Goal: Task Accomplishment & Management: Complete application form

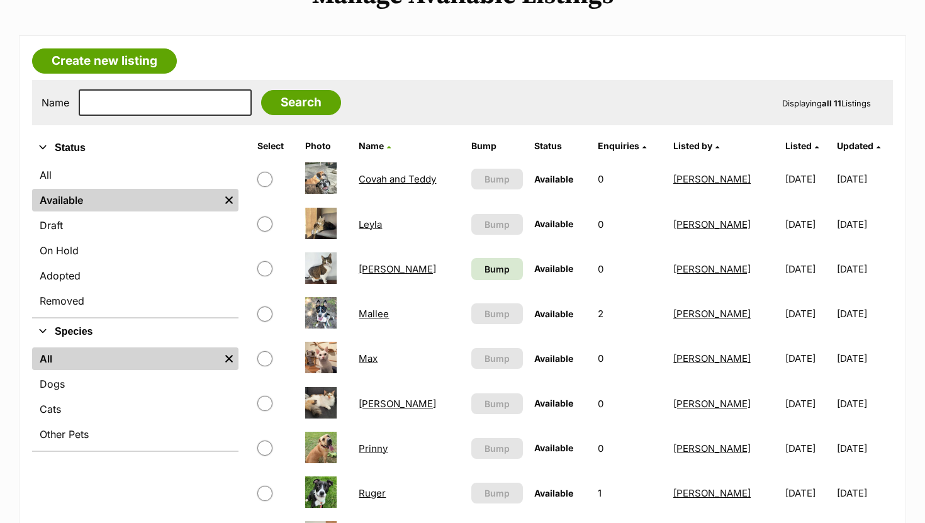
scroll to position [288, 0]
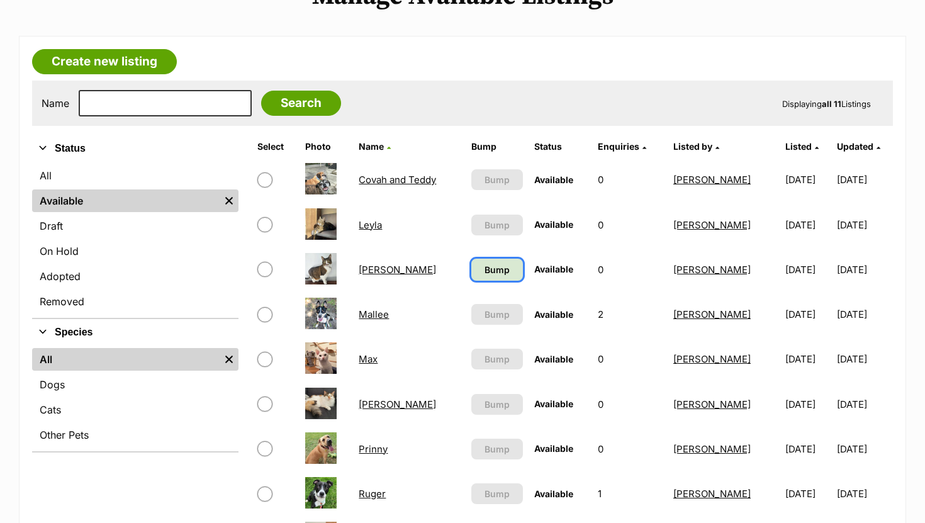
click at [500, 269] on link "Bump" at bounding box center [497, 270] width 52 height 22
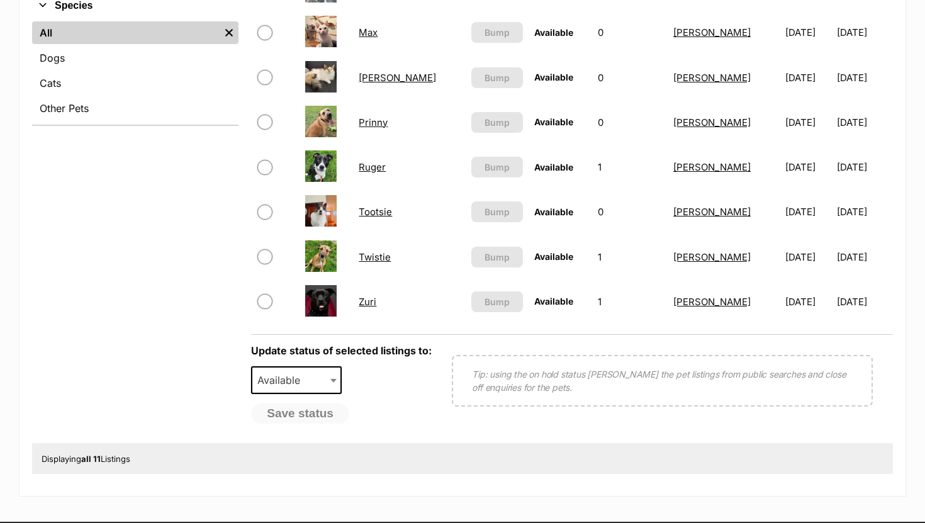
scroll to position [462, 0]
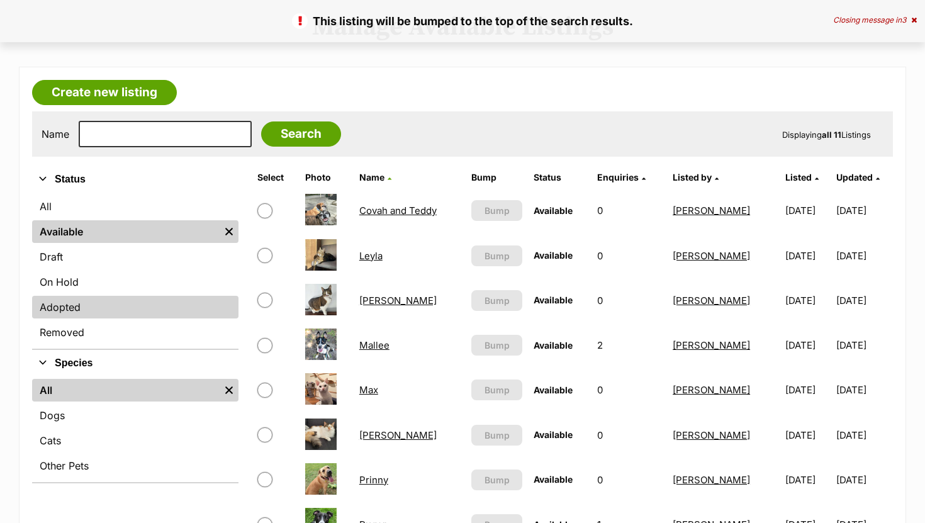
scroll to position [194, 0]
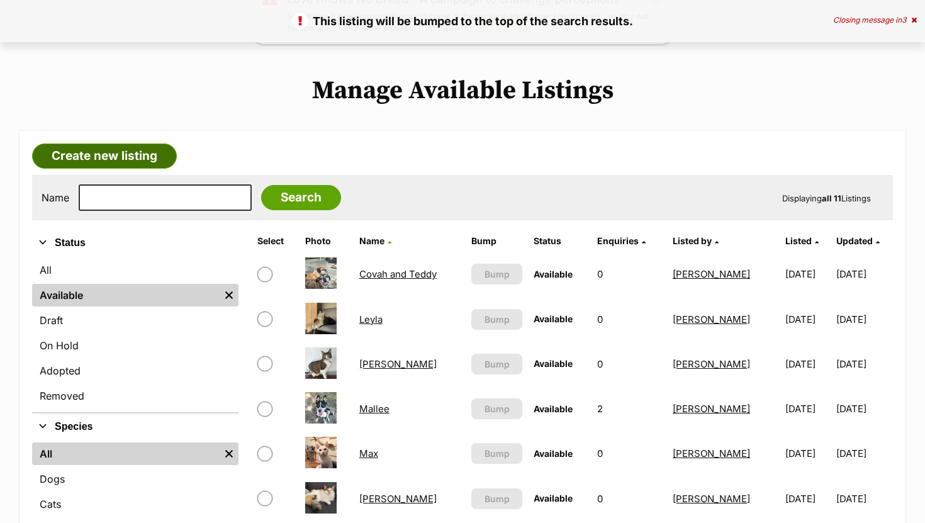
click at [130, 160] on link "Create new listing" at bounding box center [104, 155] width 145 height 25
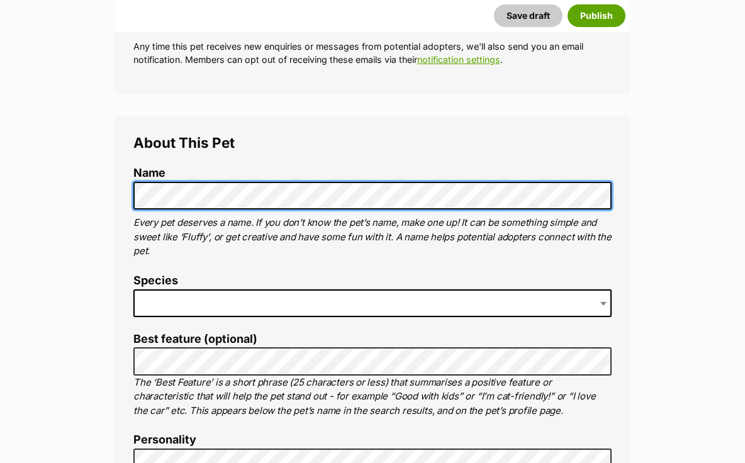
scroll to position [364, 0]
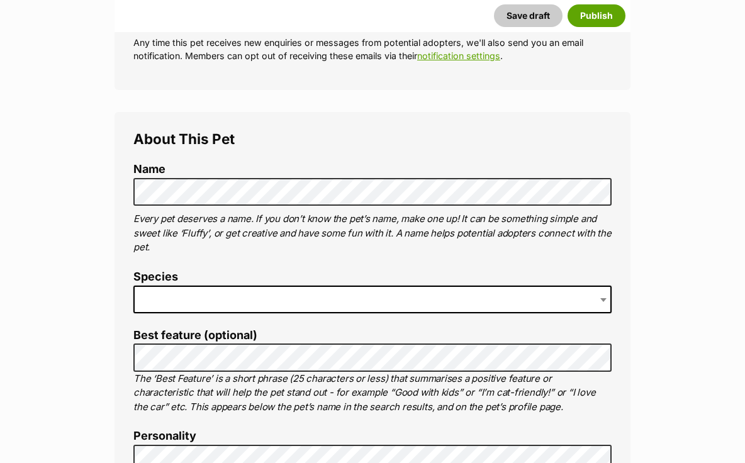
click at [223, 293] on span at bounding box center [372, 300] width 478 height 28
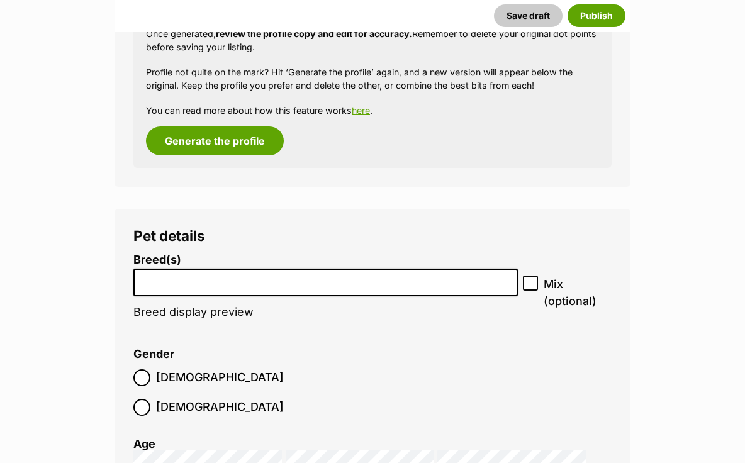
scroll to position [1519, 0]
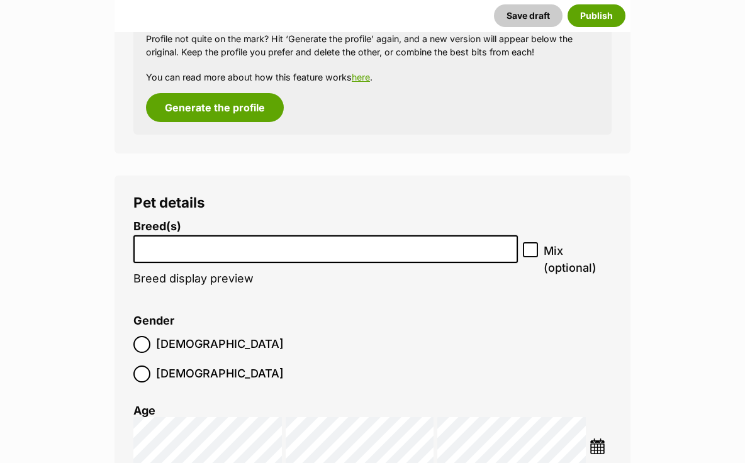
click at [183, 248] on input "search" at bounding box center [326, 246] width 376 height 13
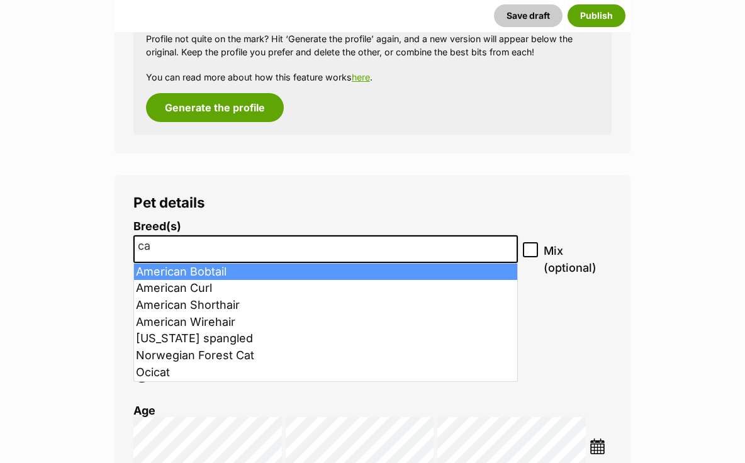
type input "c"
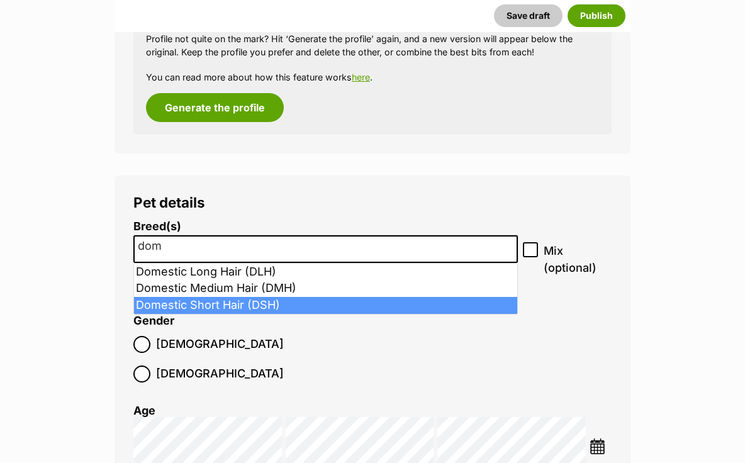
type input "dom"
select select "252102"
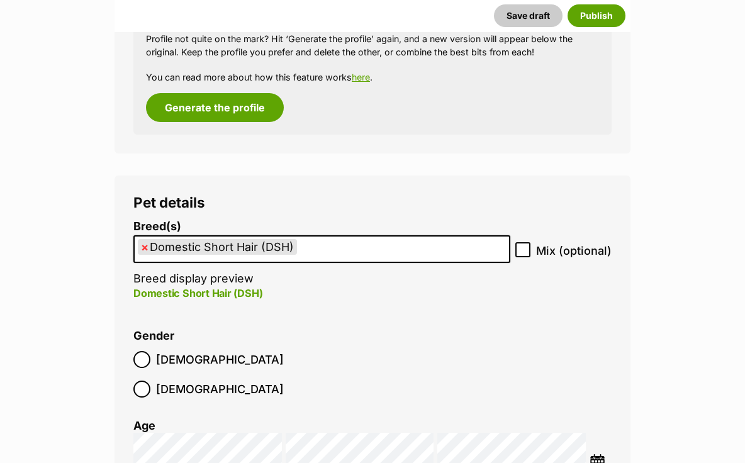
click at [155, 352] on label "Male" at bounding box center [208, 359] width 150 height 17
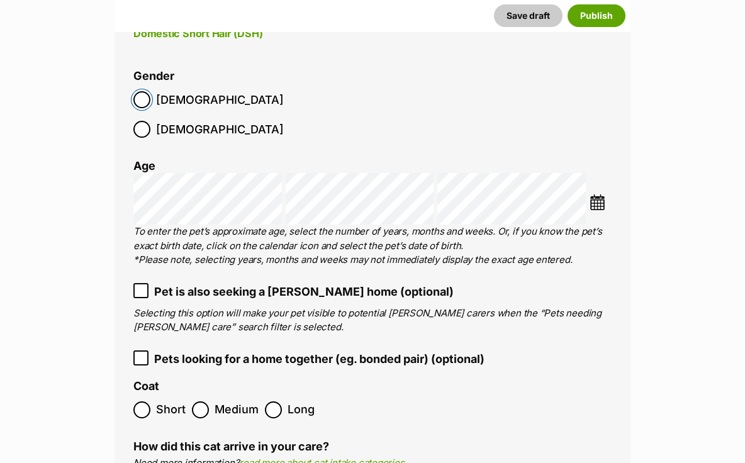
scroll to position [1779, 0]
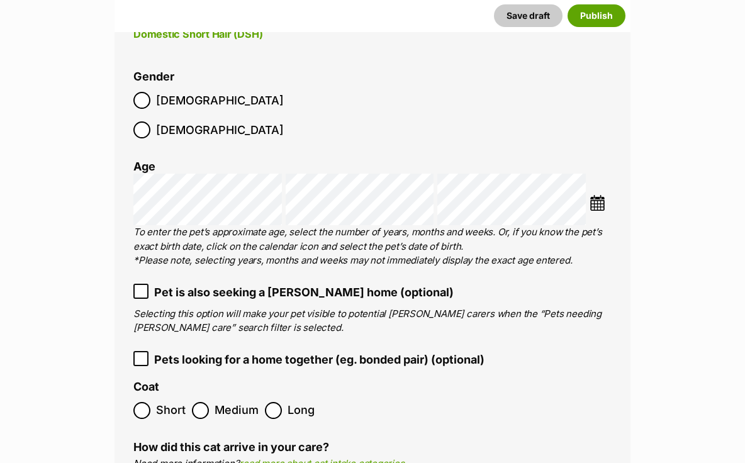
click at [603, 195] on img at bounding box center [598, 203] width 16 height 16
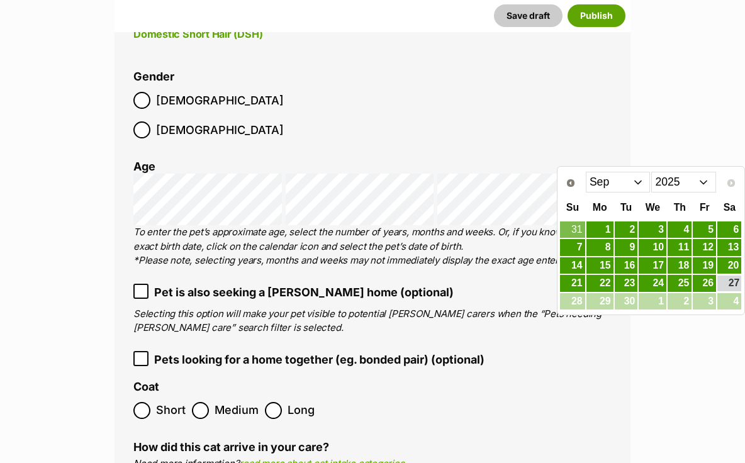
click at [647, 181] on select "Jan Feb Mar Apr May Jun Jul Aug Sep" at bounding box center [618, 182] width 65 height 20
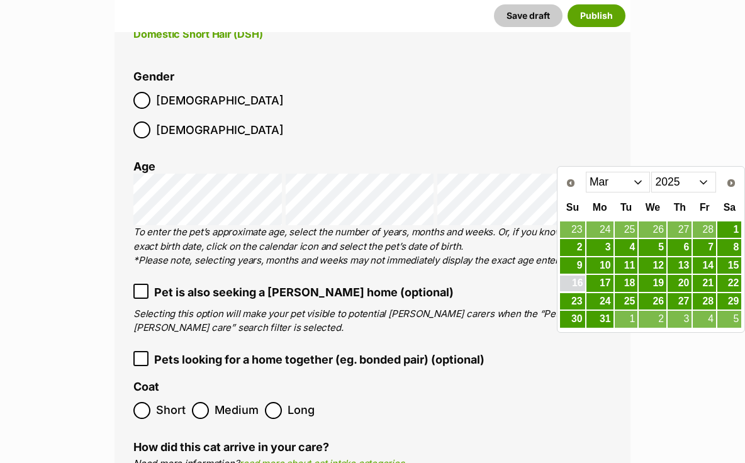
click at [575, 286] on link "16" at bounding box center [572, 284] width 25 height 16
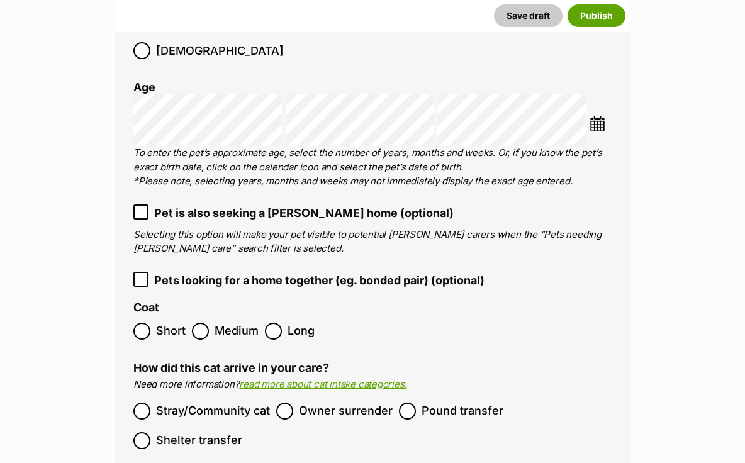
scroll to position [1859, 0]
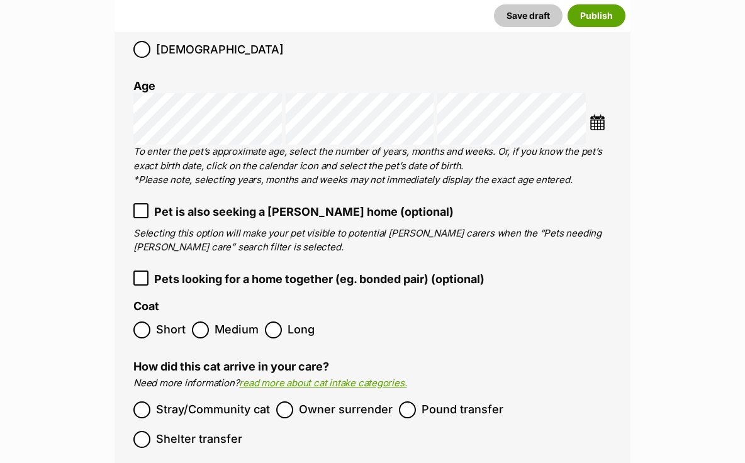
click at [152, 322] on label "Short" at bounding box center [159, 330] width 52 height 17
click at [422, 401] on span "Pound transfer" at bounding box center [463, 409] width 82 height 17
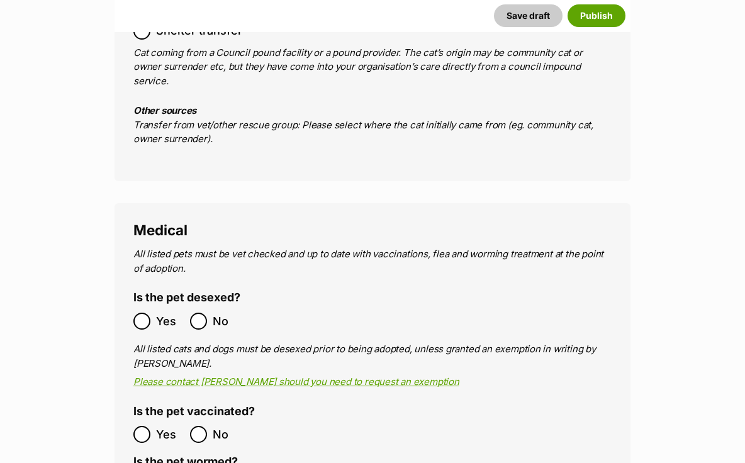
scroll to position [2288, 0]
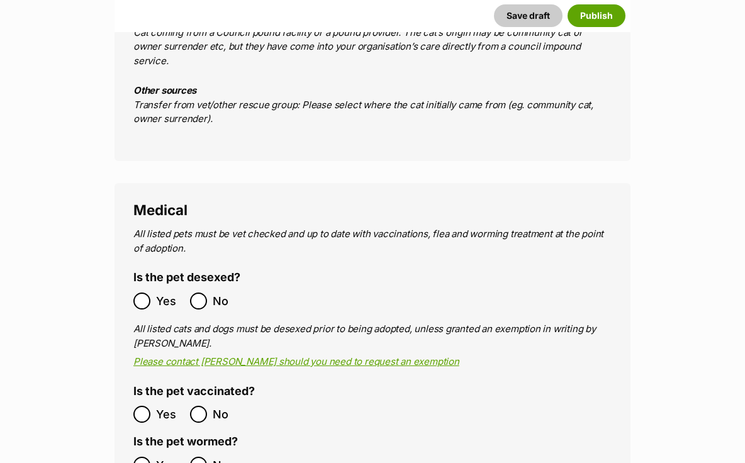
click at [155, 293] on label "Yes" at bounding box center [158, 301] width 50 height 17
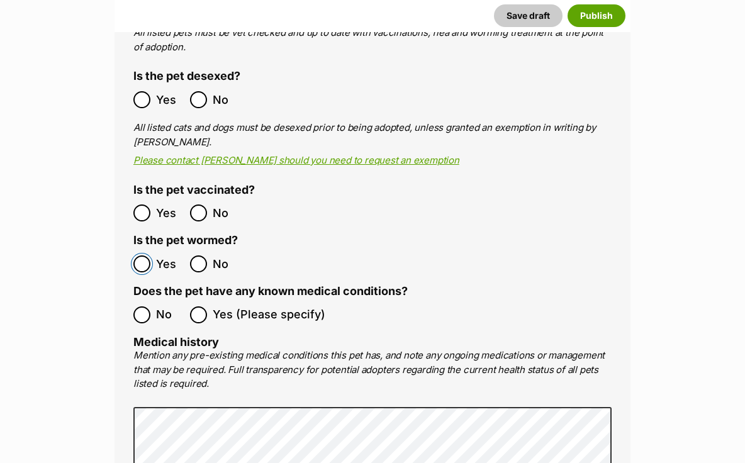
scroll to position [2491, 0]
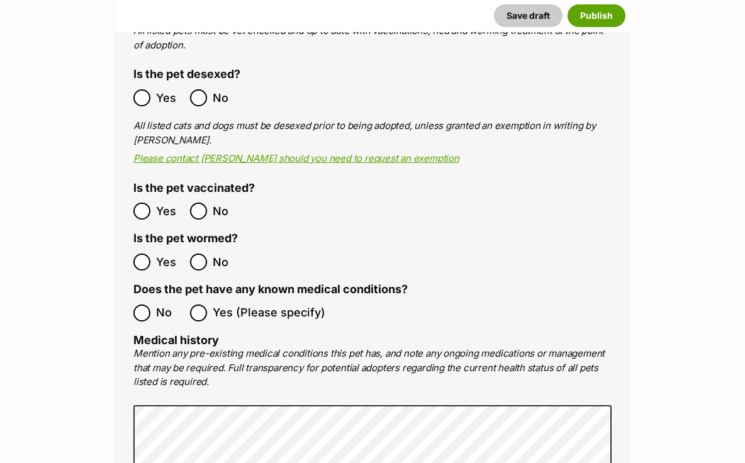
click at [156, 305] on span "No" at bounding box center [170, 313] width 28 height 17
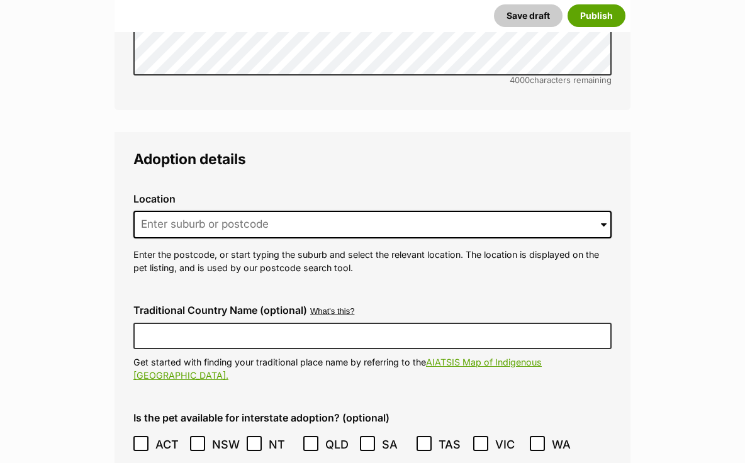
scroll to position [3097, 0]
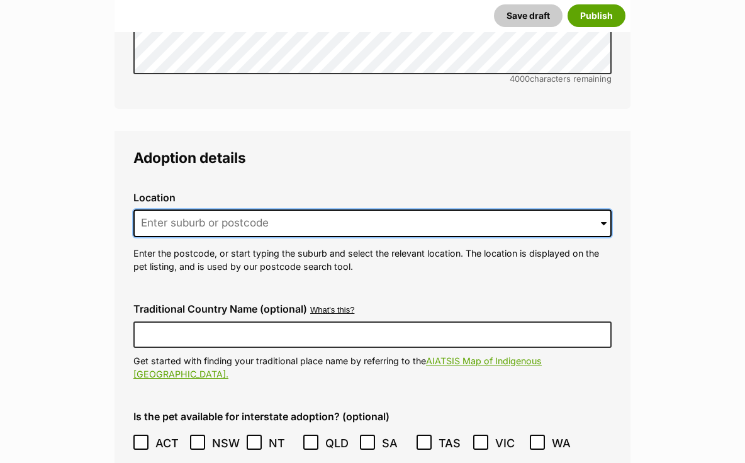
click at [187, 210] on input at bounding box center [372, 224] width 478 height 28
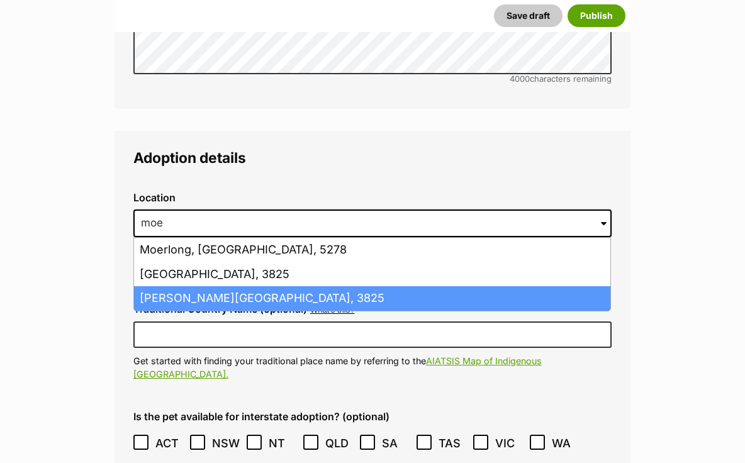
click at [211, 286] on li "Moe, Victoria, 3825" at bounding box center [372, 298] width 476 height 25
type input "Moe, Victoria, 3825"
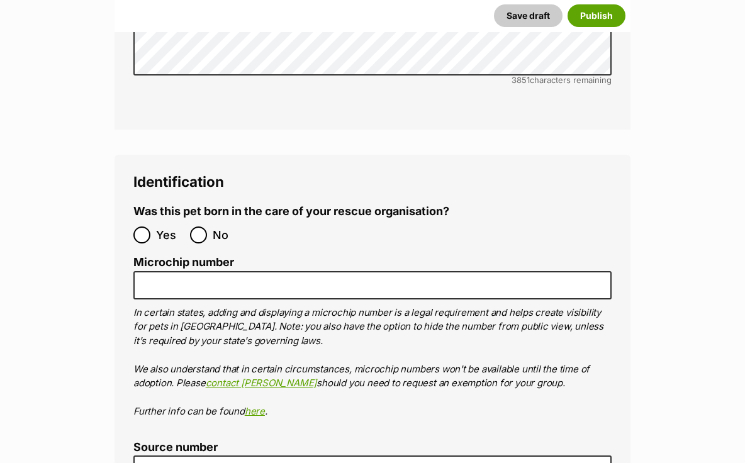
scroll to position [4117, 0]
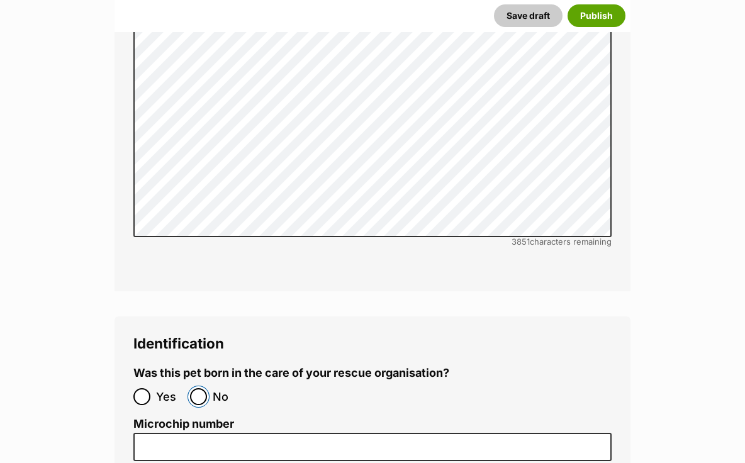
click at [204, 388] on input "No" at bounding box center [198, 396] width 17 height 17
radio input "true"
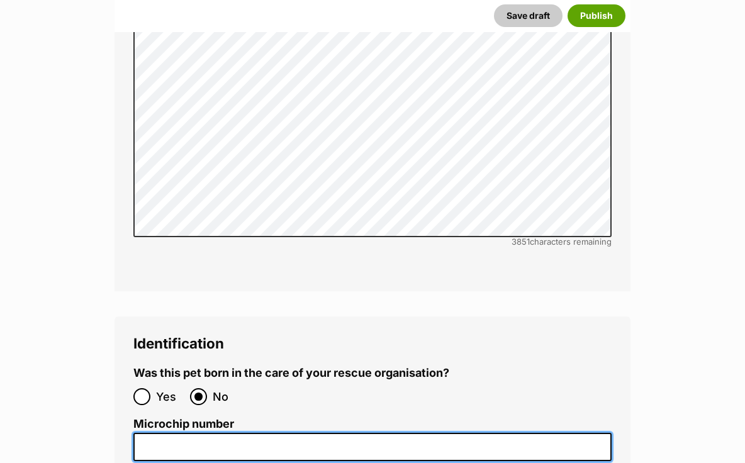
click at [193, 433] on input "Microchip number" at bounding box center [372, 447] width 478 height 28
paste input "956000018327558"
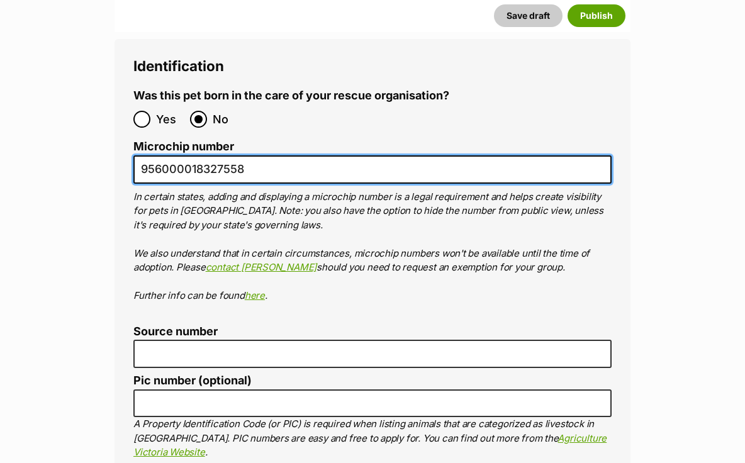
scroll to position [4553, 0]
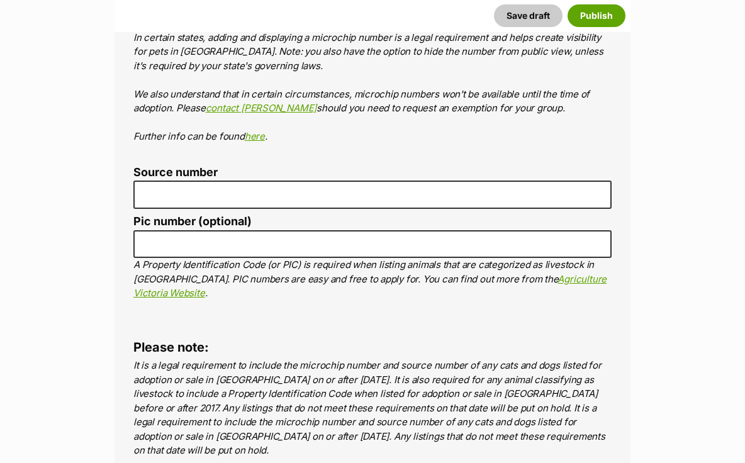
type input "956000018327558"
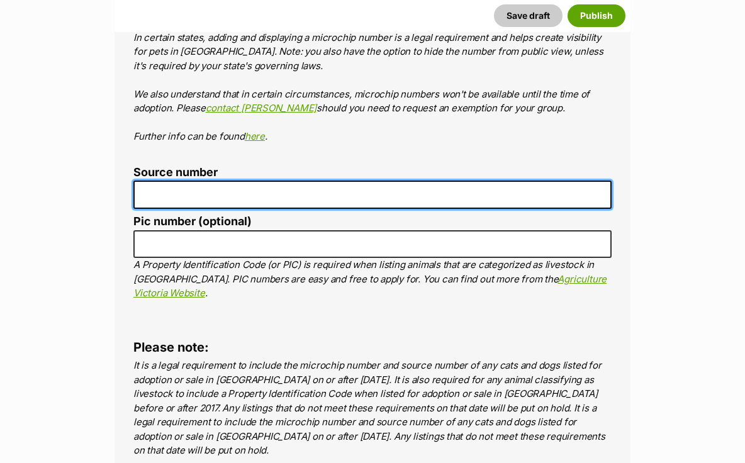
click at [204, 181] on input "Source number" at bounding box center [372, 195] width 478 height 28
type input "RE102353"
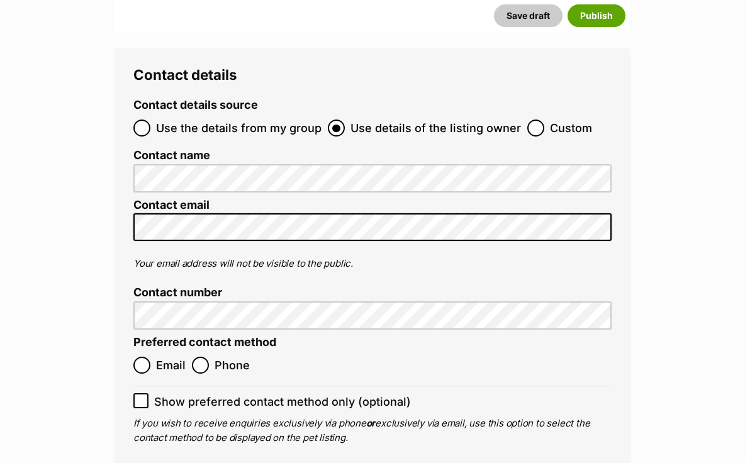
scroll to position [5039, 0]
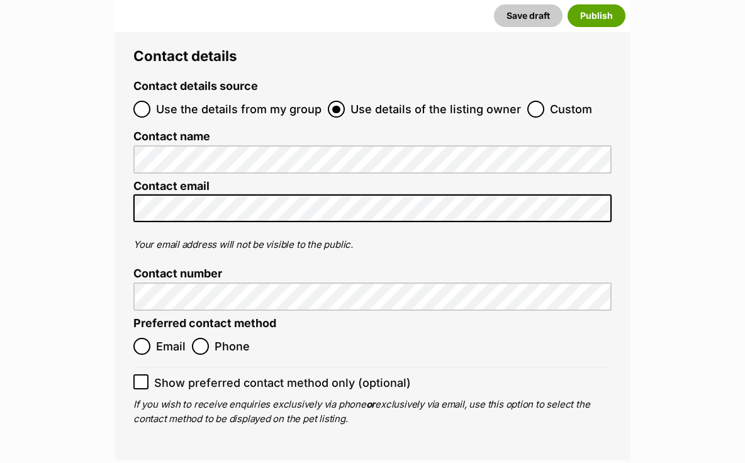
click at [175, 338] on span "Email" at bounding box center [171, 346] width 30 height 17
click at [150, 338] on input "Email" at bounding box center [141, 346] width 17 height 17
radio input "true"
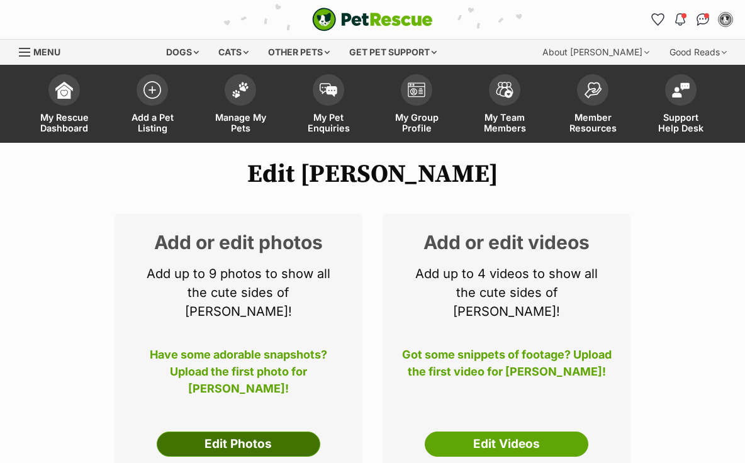
click at [229, 432] on link "Edit Photos" at bounding box center [239, 444] width 164 height 25
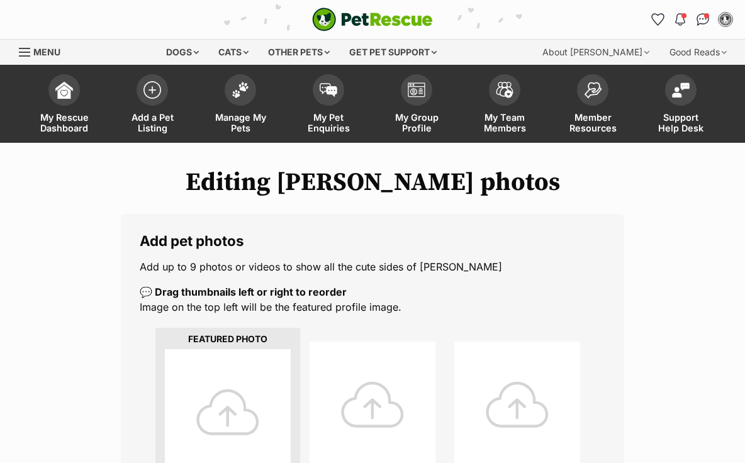
click at [240, 400] on div at bounding box center [228, 412] width 126 height 126
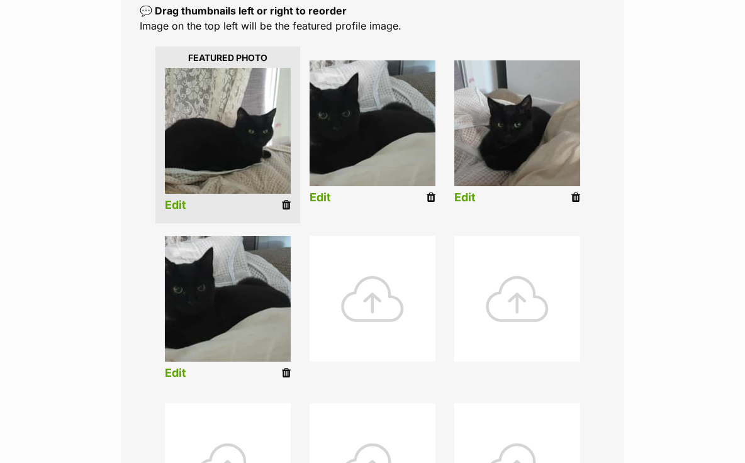
scroll to position [283, 0]
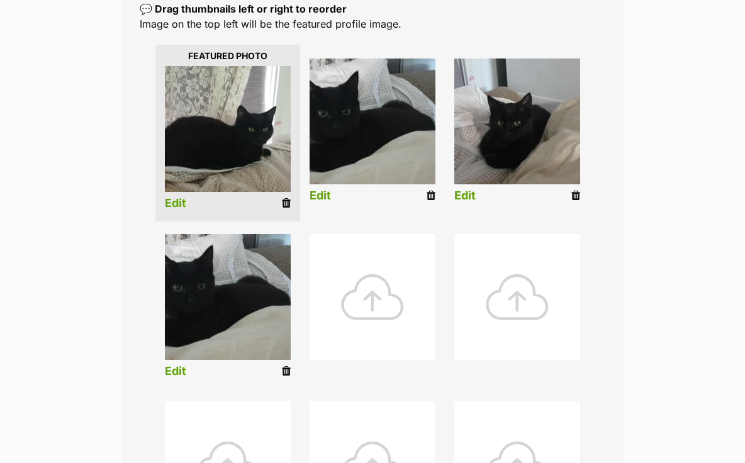
click at [289, 372] on icon at bounding box center [286, 371] width 9 height 11
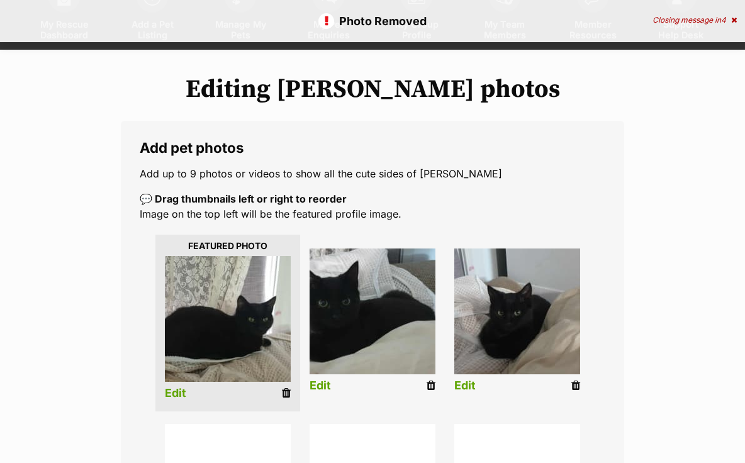
scroll to position [115, 0]
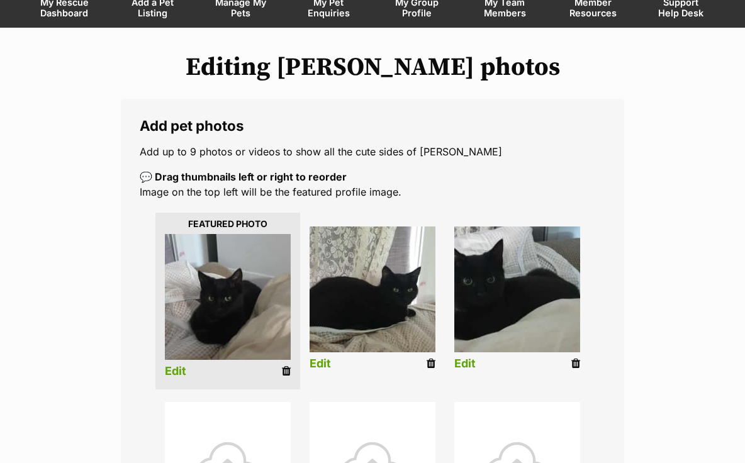
click at [458, 363] on link "Edit" at bounding box center [464, 363] width 21 height 13
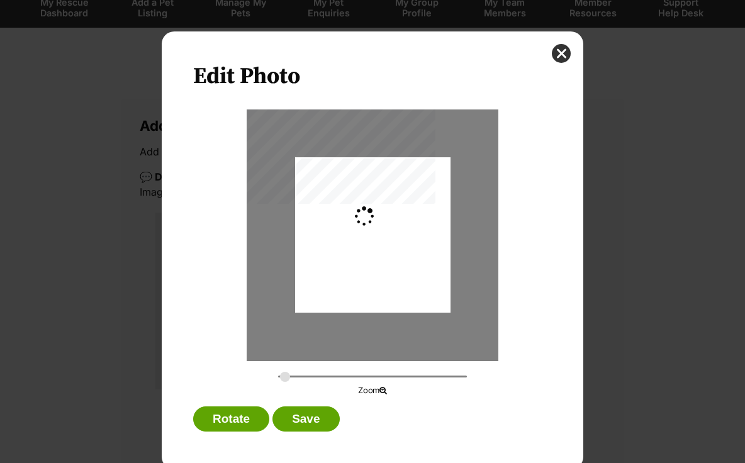
scroll to position [0, 0]
type input "0.5652"
drag, startPoint x: 357, startPoint y: 241, endPoint x: 396, endPoint y: 242, distance: 39.0
click at [396, 242] on div "Dialog Window - Close (Press escape to close)" at bounding box center [412, 234] width 320 height 155
click at [311, 422] on button "Save" at bounding box center [305, 418] width 67 height 25
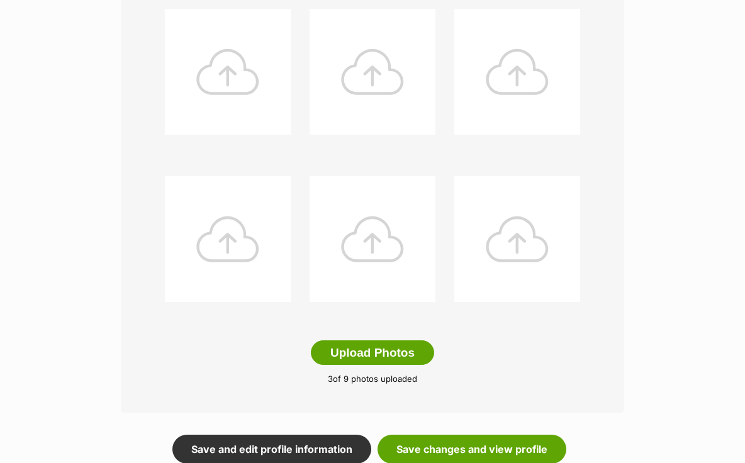
scroll to position [681, 0]
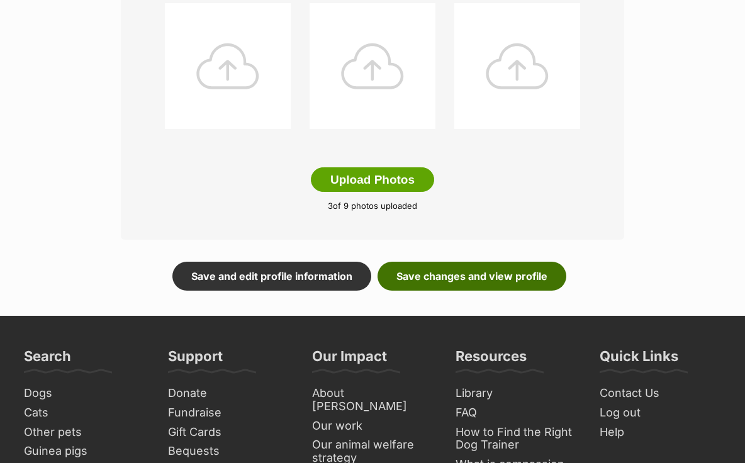
click at [454, 281] on link "Save changes and view profile" at bounding box center [471, 276] width 189 height 29
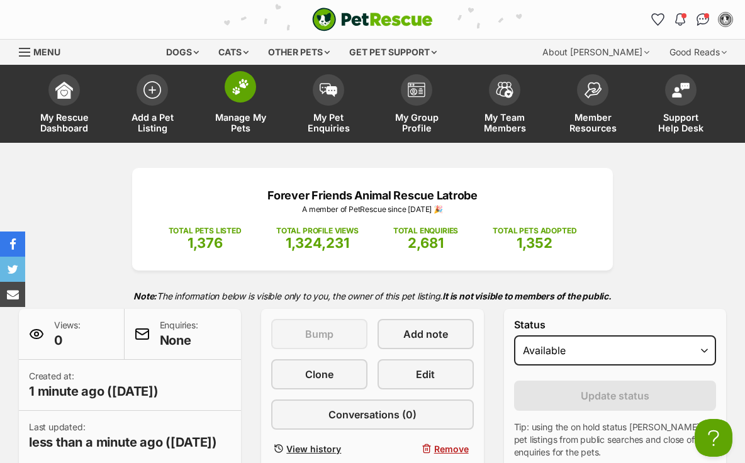
click at [236, 86] on img at bounding box center [241, 87] width 18 height 16
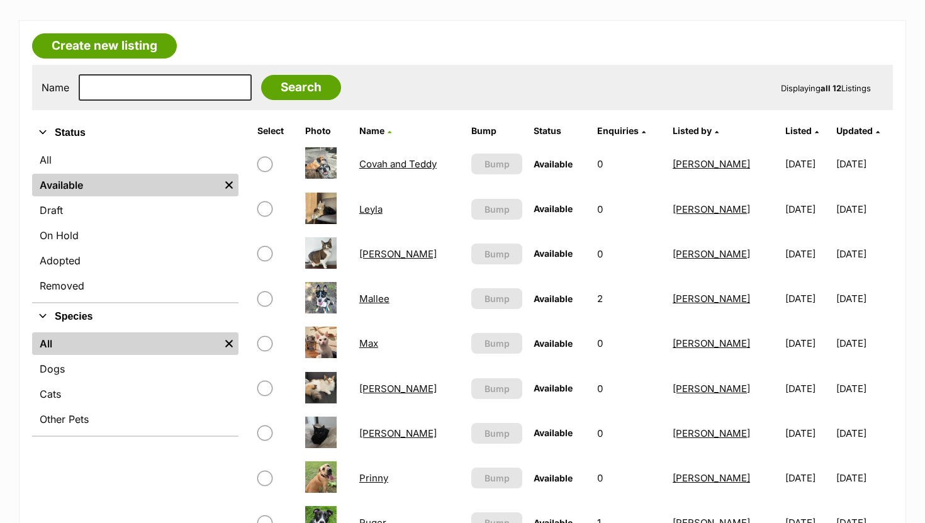
scroll to position [310, 0]
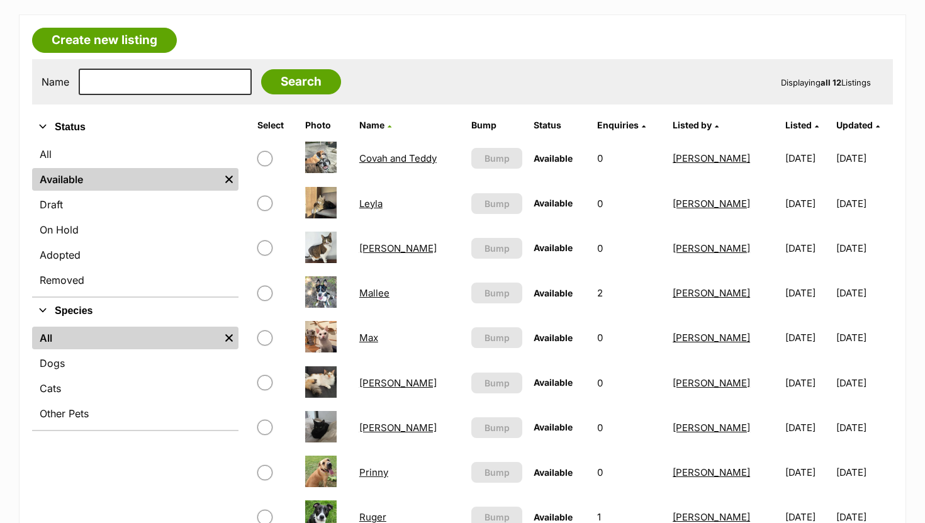
click at [368, 291] on link "Mallee" at bounding box center [374, 293] width 30 height 12
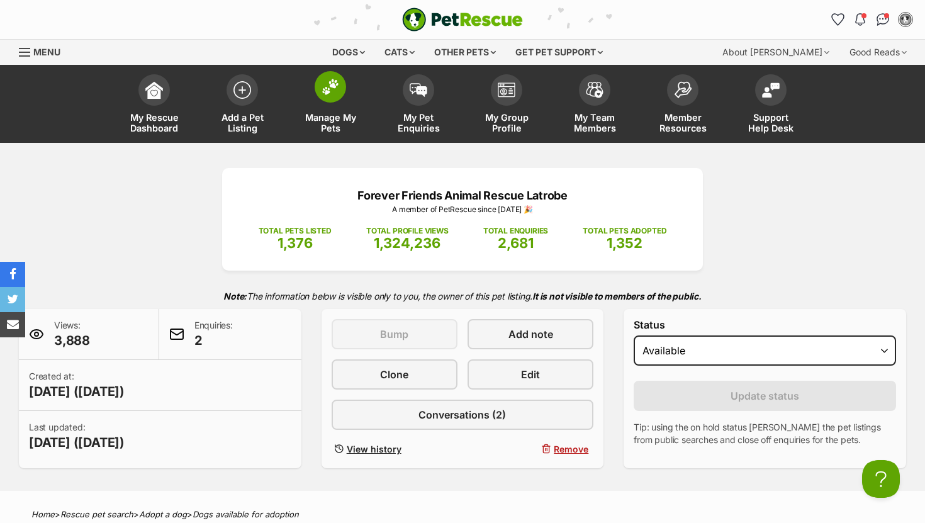
click at [330, 99] on span at bounding box center [330, 86] width 31 height 31
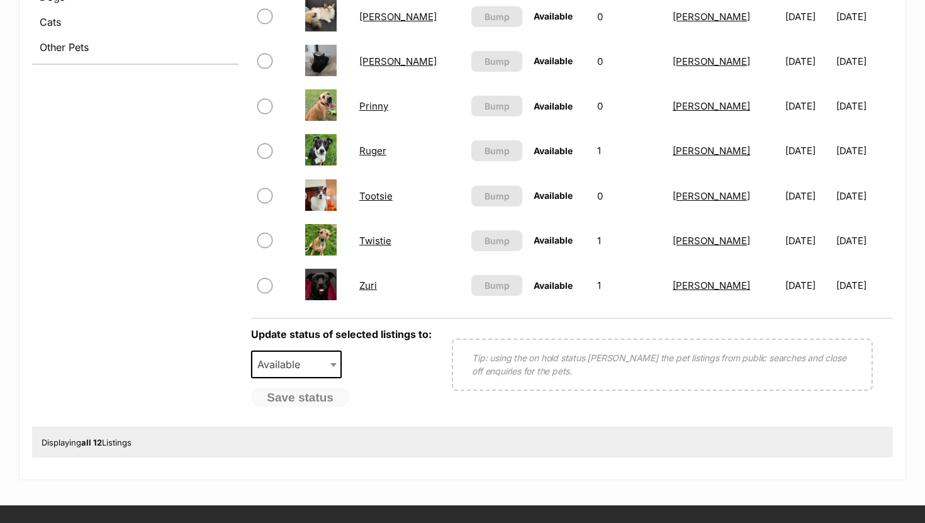
scroll to position [623, 0]
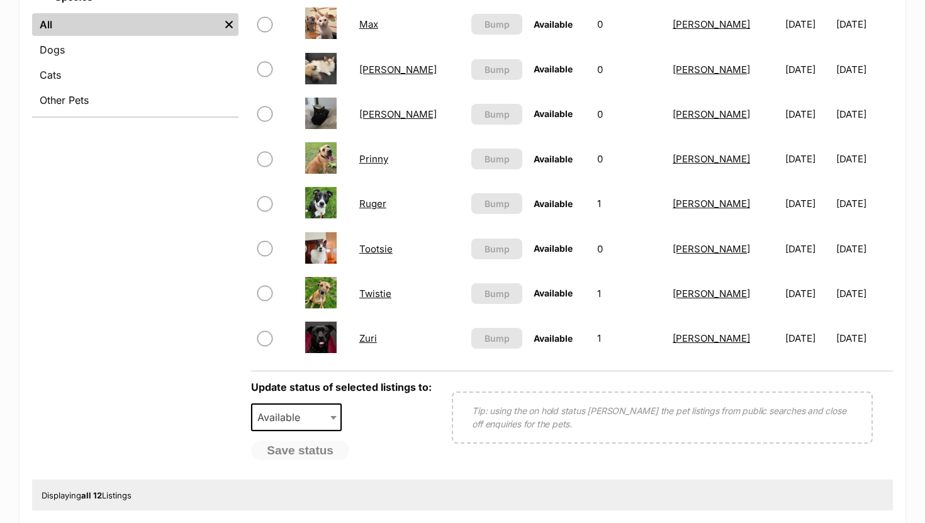
click at [365, 338] on link "Zuri" at bounding box center [368, 338] width 18 height 12
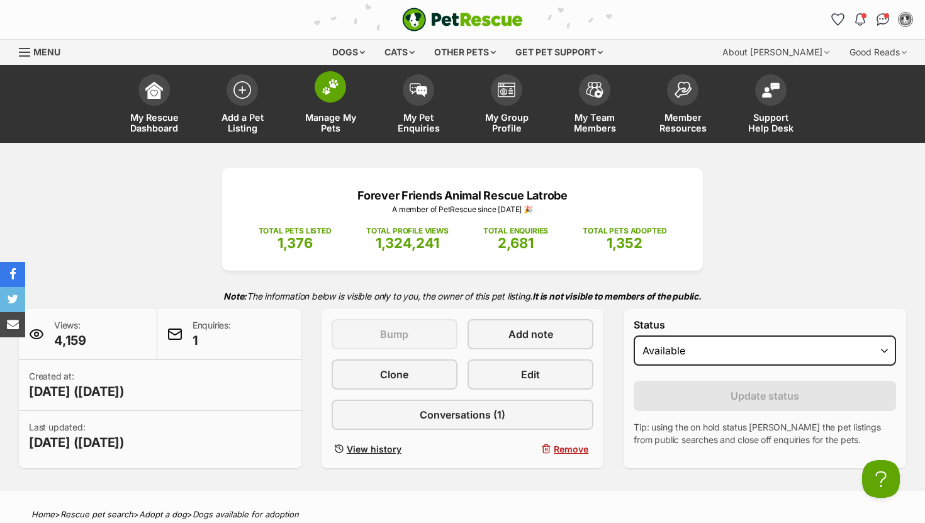
click at [336, 86] on img at bounding box center [331, 87] width 18 height 16
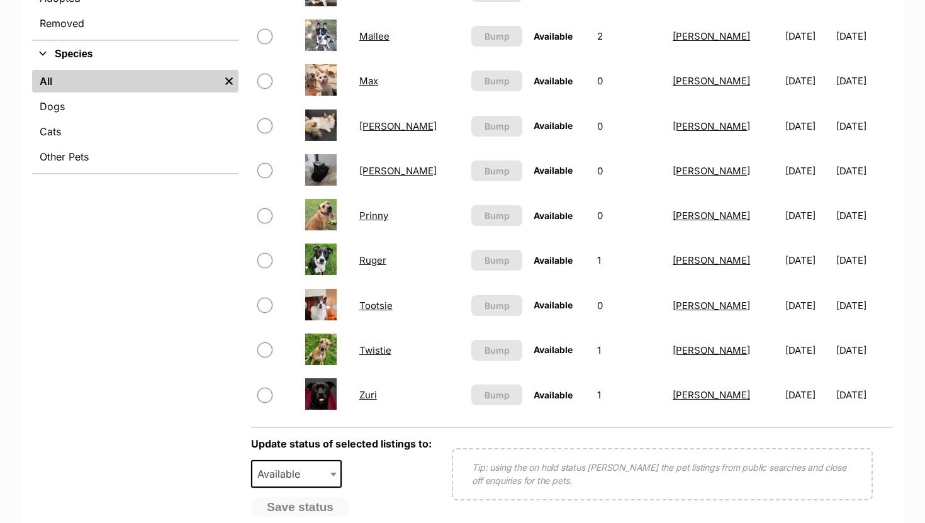
scroll to position [569, 0]
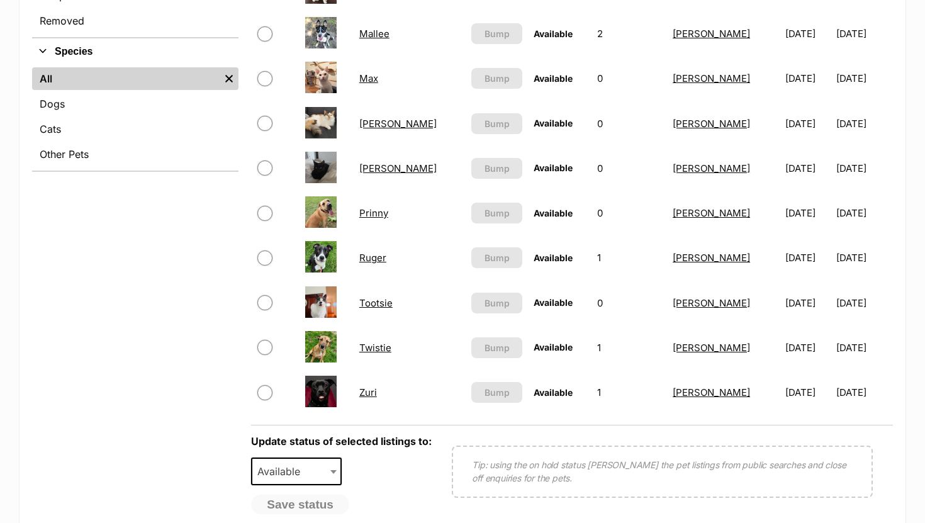
click at [372, 258] on link "Ruger" at bounding box center [372, 258] width 27 height 12
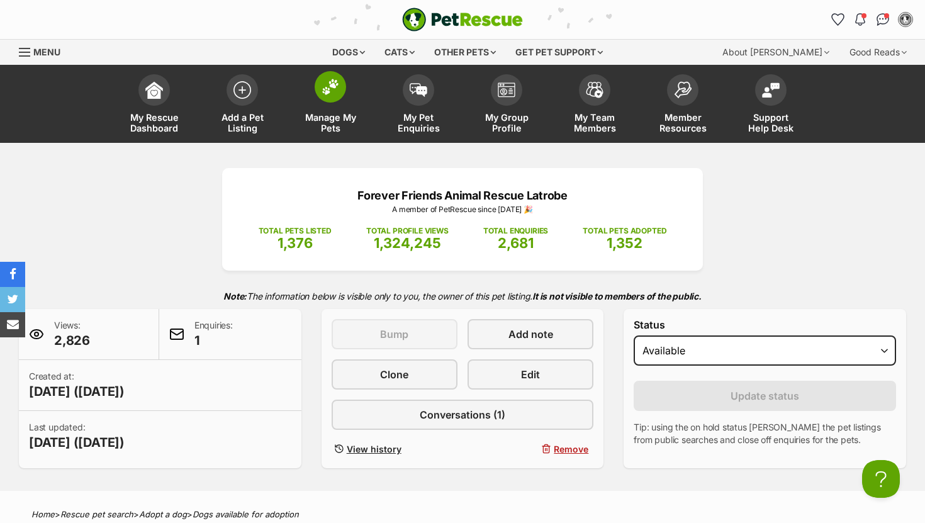
click at [338, 96] on span at bounding box center [330, 86] width 31 height 31
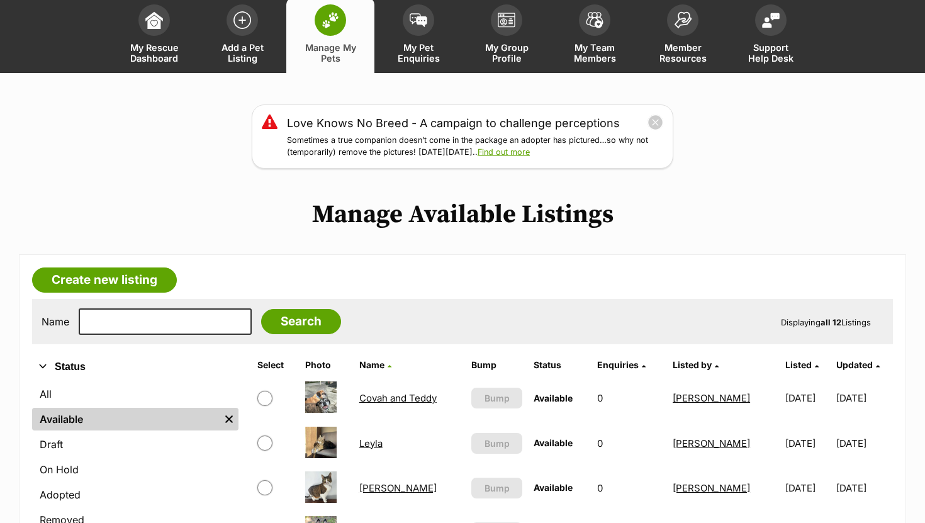
scroll to position [72, 0]
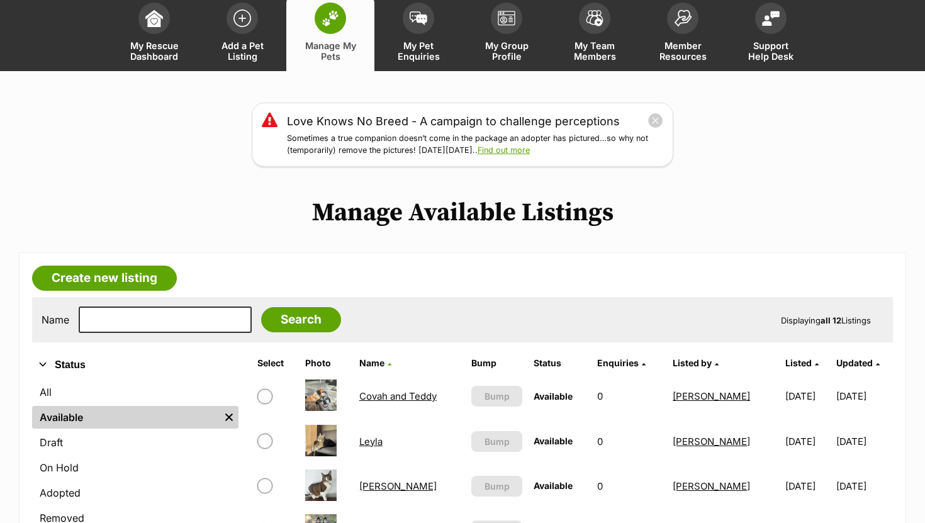
click at [367, 401] on link "Covah and Teddy" at bounding box center [397, 396] width 77 height 12
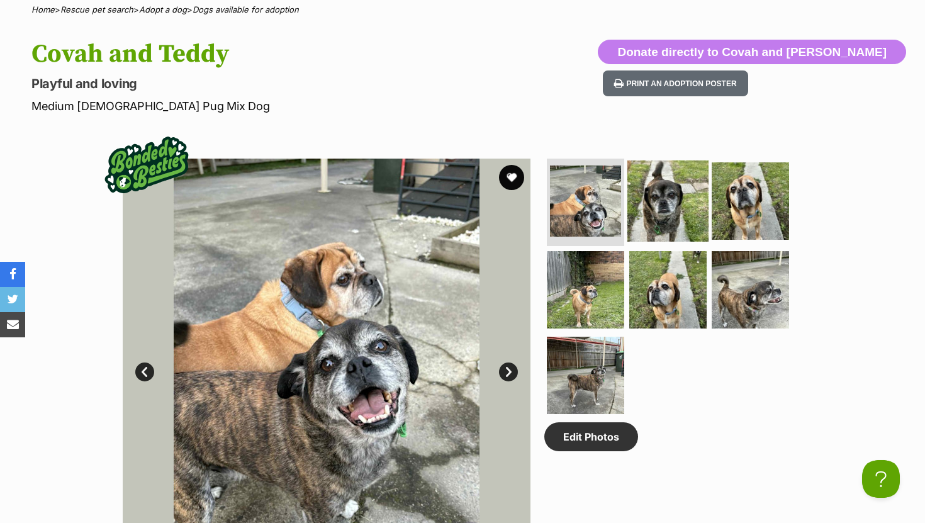
click at [666, 210] on img at bounding box center [667, 200] width 81 height 81
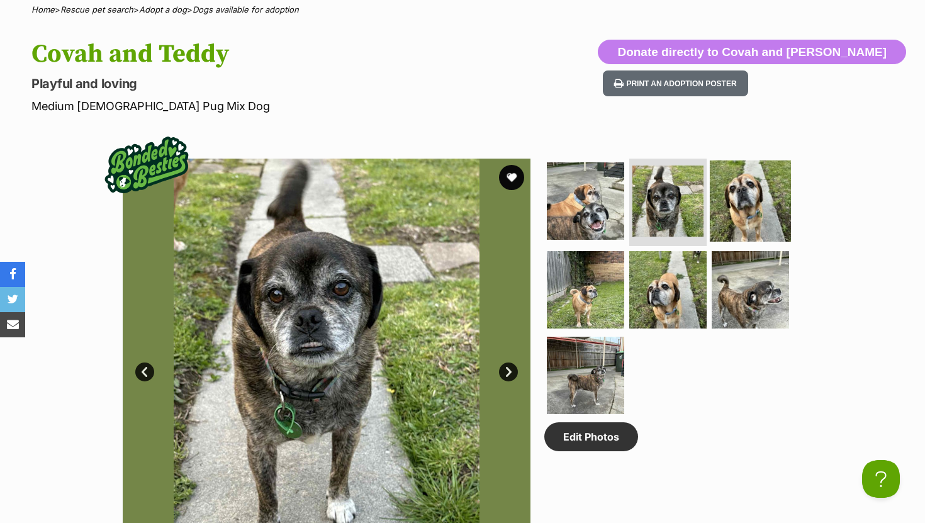
click at [747, 210] on img at bounding box center [750, 200] width 81 height 81
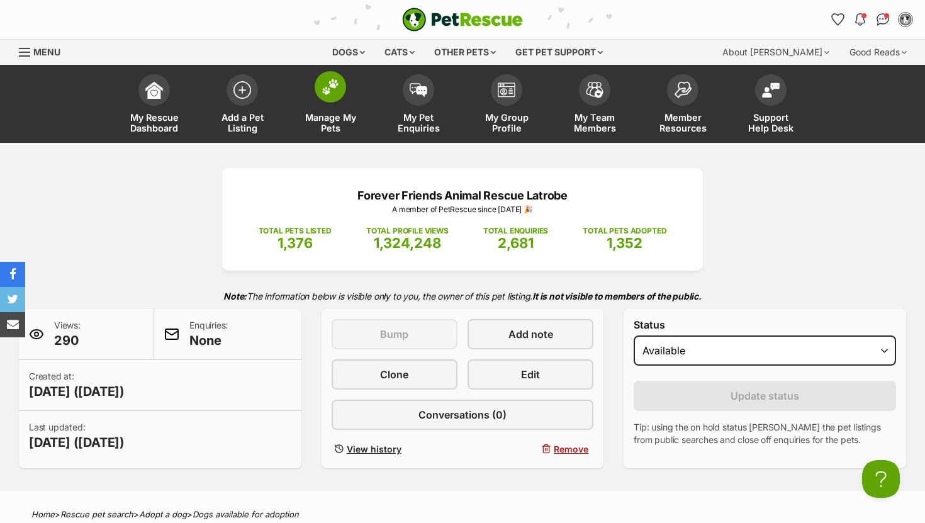
click at [316, 104] on link "Manage My Pets" at bounding box center [330, 105] width 88 height 75
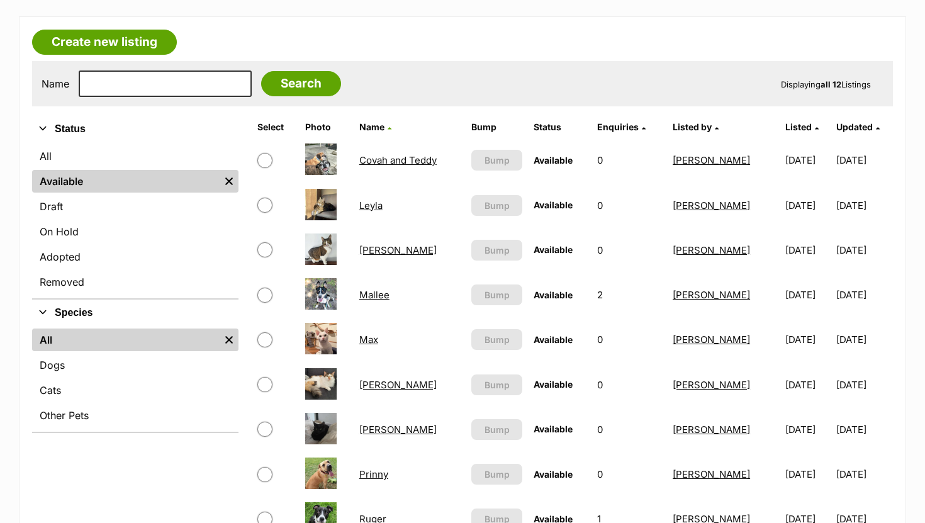
scroll to position [150, 0]
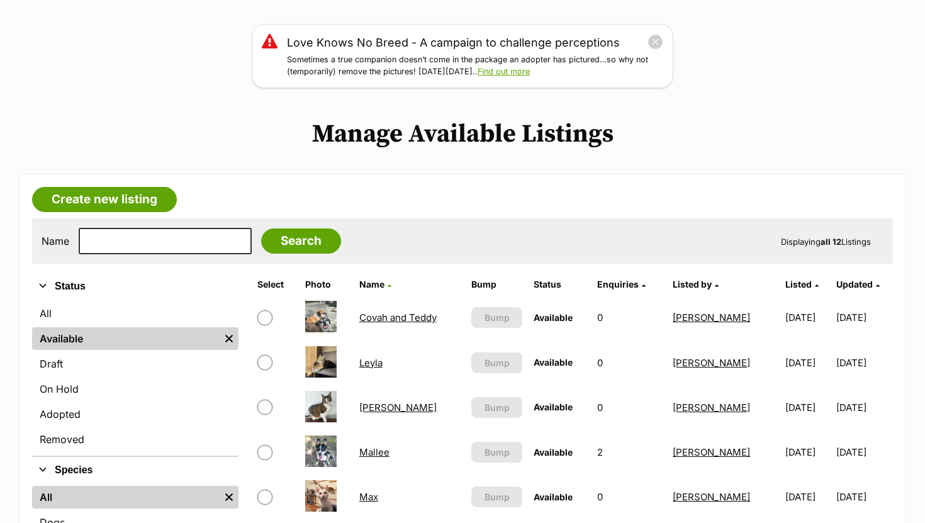
click at [391, 322] on link "Covah and Teddy" at bounding box center [397, 317] width 77 height 12
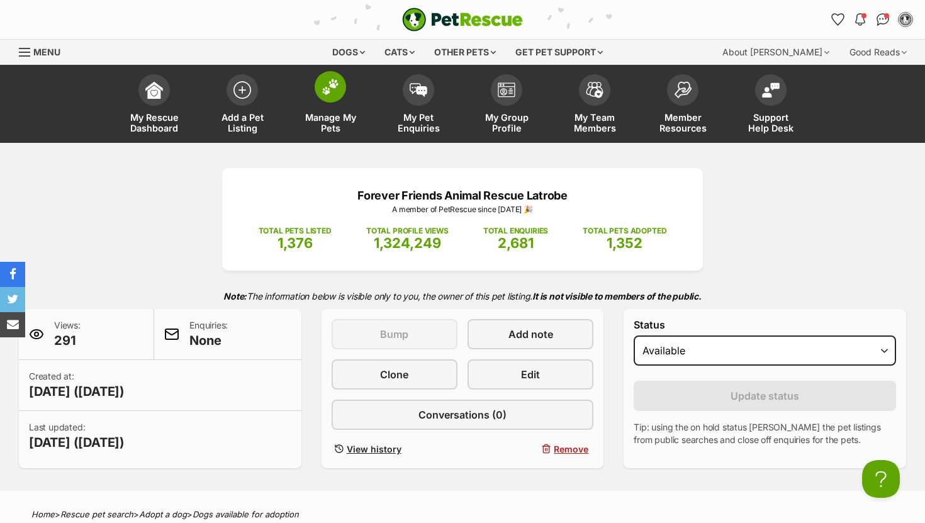
click at [325, 86] on img at bounding box center [331, 87] width 18 height 16
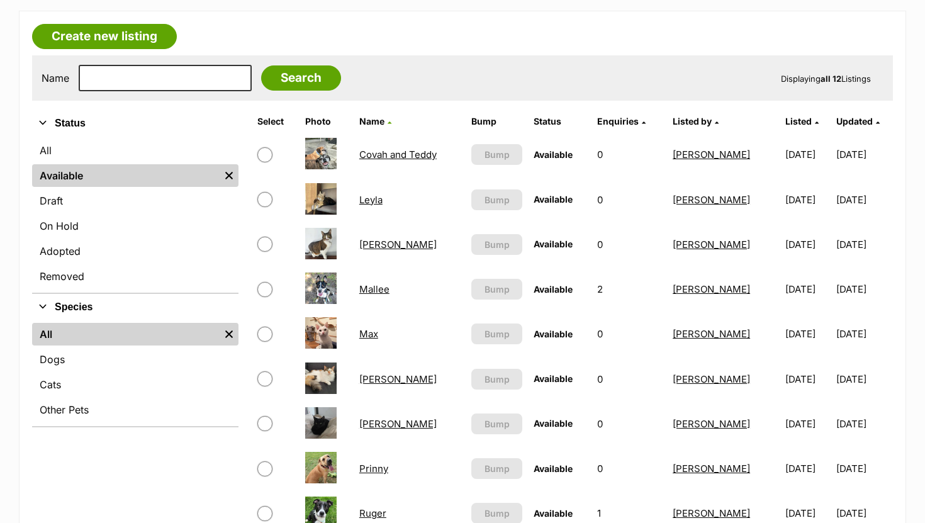
scroll to position [316, 0]
